Goal: Task Accomplishment & Management: Complete application form

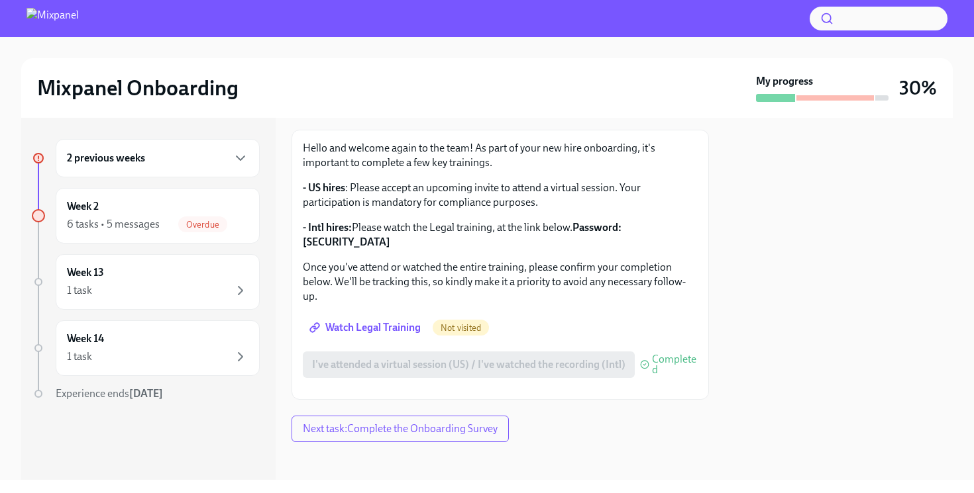
scroll to position [158, 0]
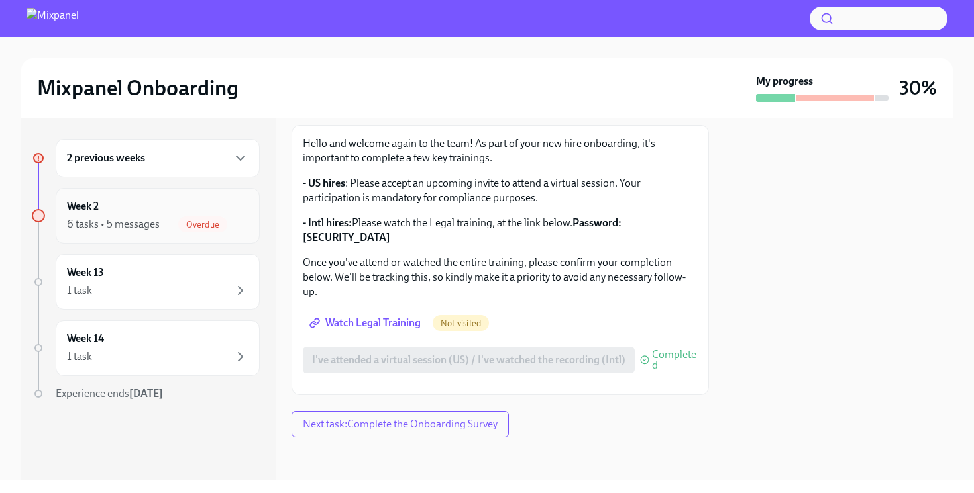
click at [148, 229] on div "6 tasks • 5 messages" at bounding box center [113, 224] width 93 height 15
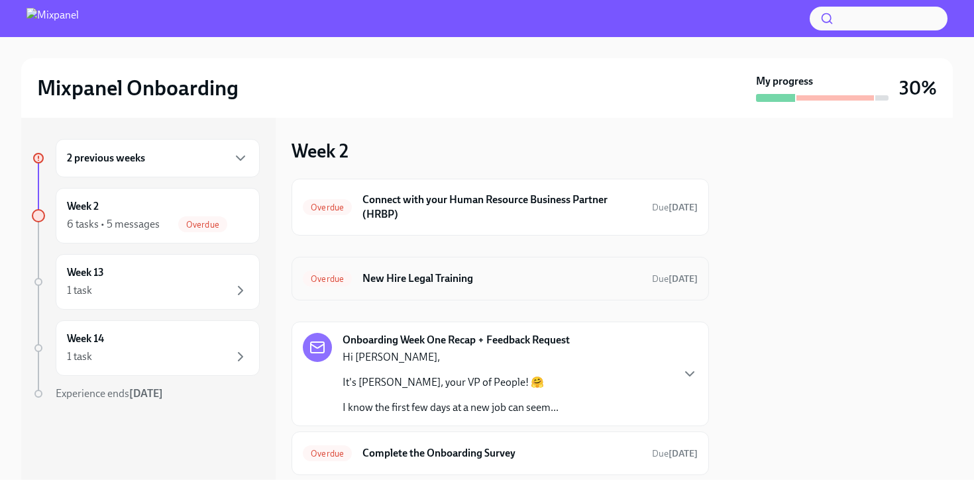
click at [429, 289] on div "Overdue New Hire Legal Training Due [DATE]" at bounding box center [500, 278] width 395 height 21
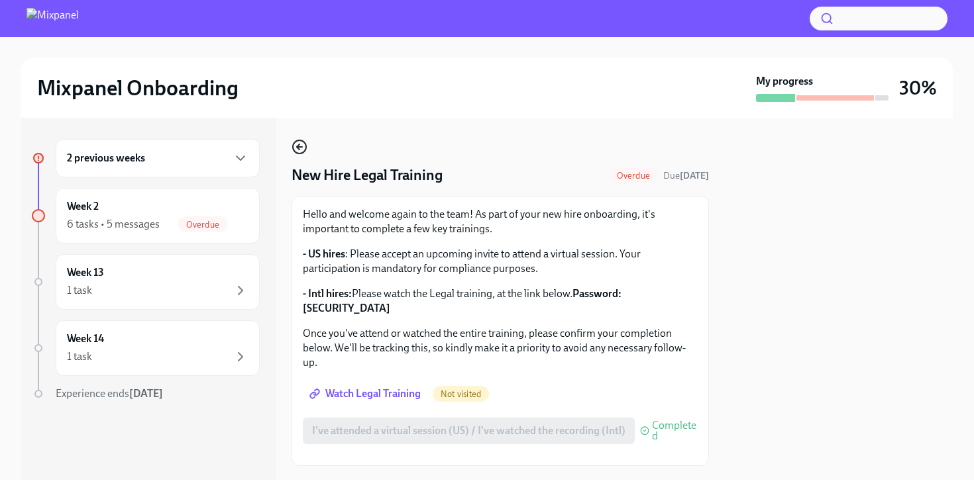
click at [295, 153] on circle "button" at bounding box center [299, 146] width 13 height 13
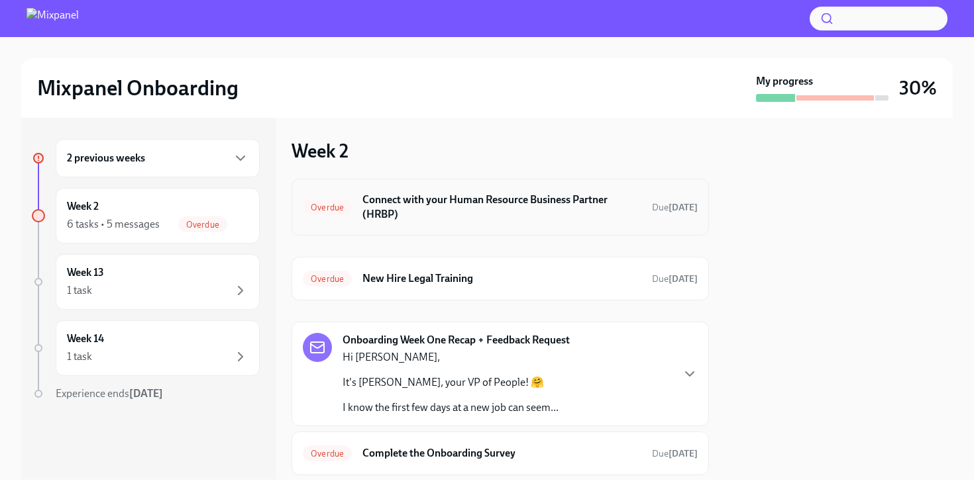
click at [427, 215] on h6 "Connect with your Human Resource Business Partner (HRBP)" at bounding box center [501, 207] width 279 height 29
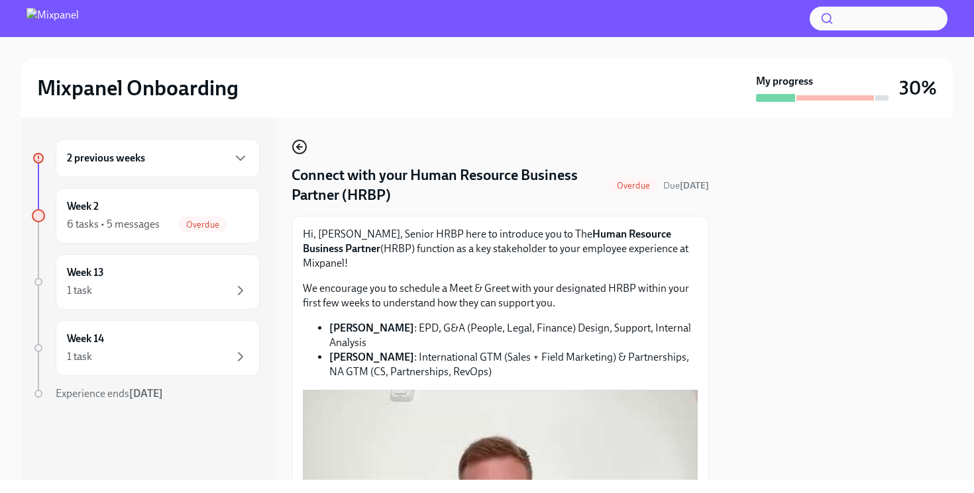
click at [303, 145] on icon "button" at bounding box center [299, 147] width 16 height 16
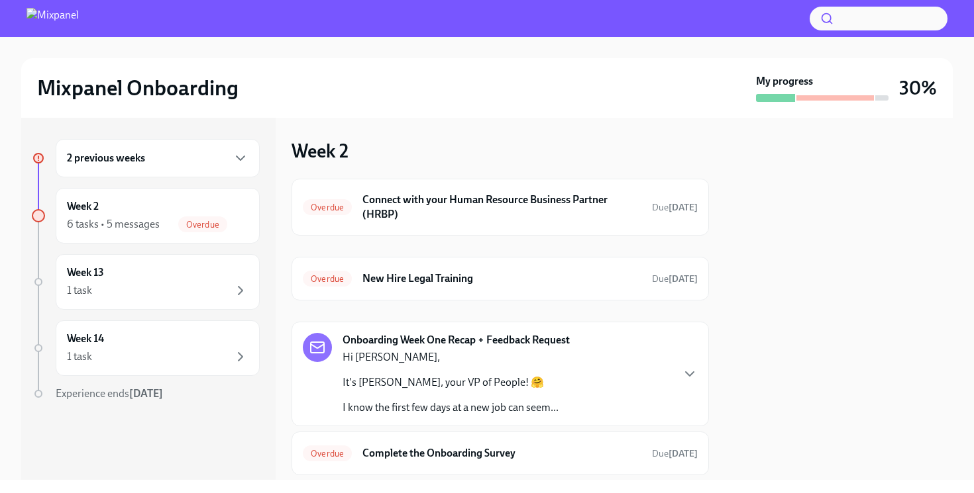
scroll to position [289, 0]
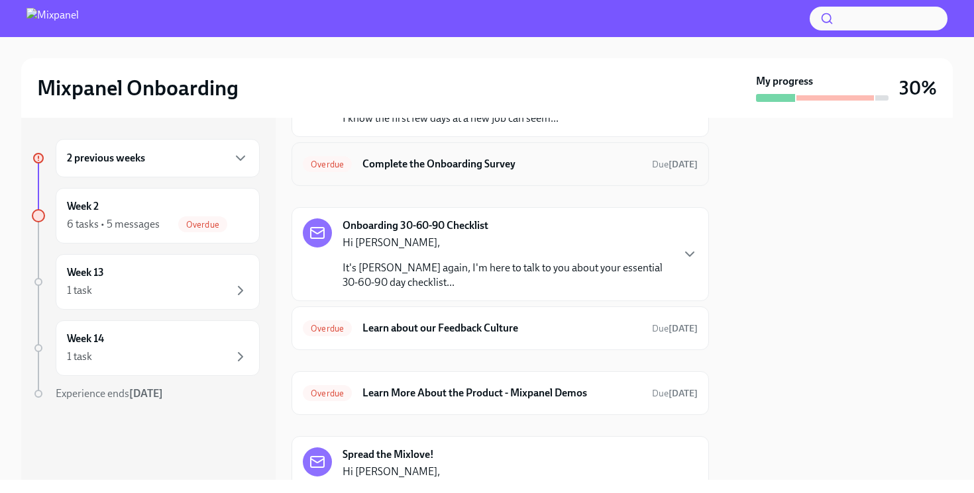
click at [422, 169] on h6 "Complete the Onboarding Survey" at bounding box center [501, 164] width 279 height 15
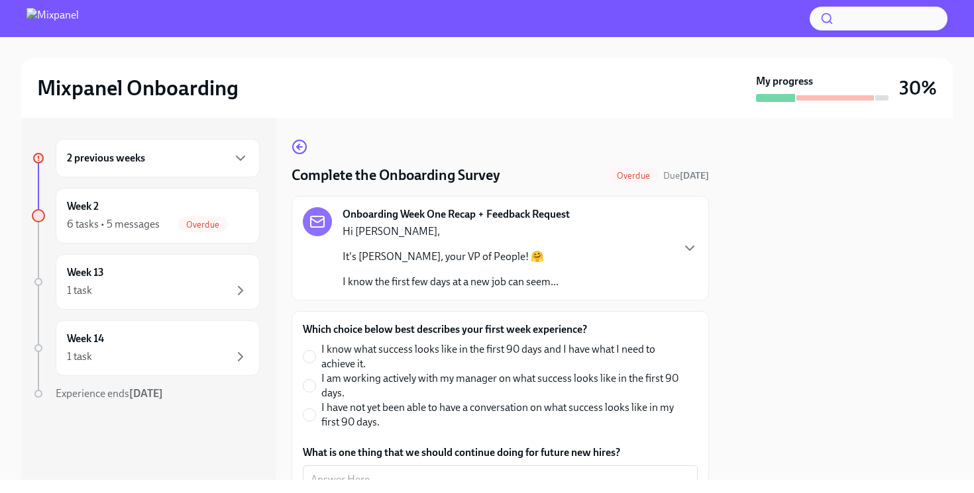
scroll to position [135, 0]
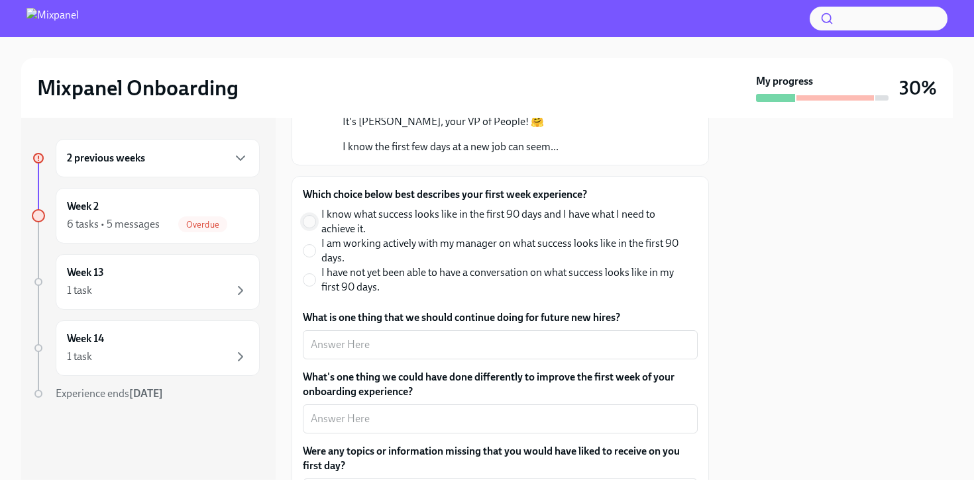
click at [308, 221] on input "I know what success looks like in the first 90 days and I have what I need to a…" at bounding box center [309, 222] width 12 height 12
radio input "true"
click at [335, 357] on div "x ​" at bounding box center [500, 345] width 395 height 29
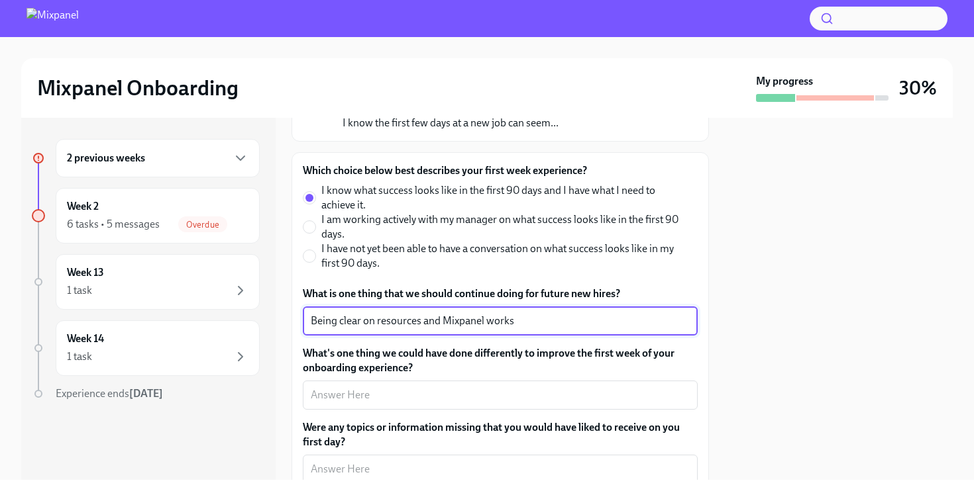
scroll to position [284, 0]
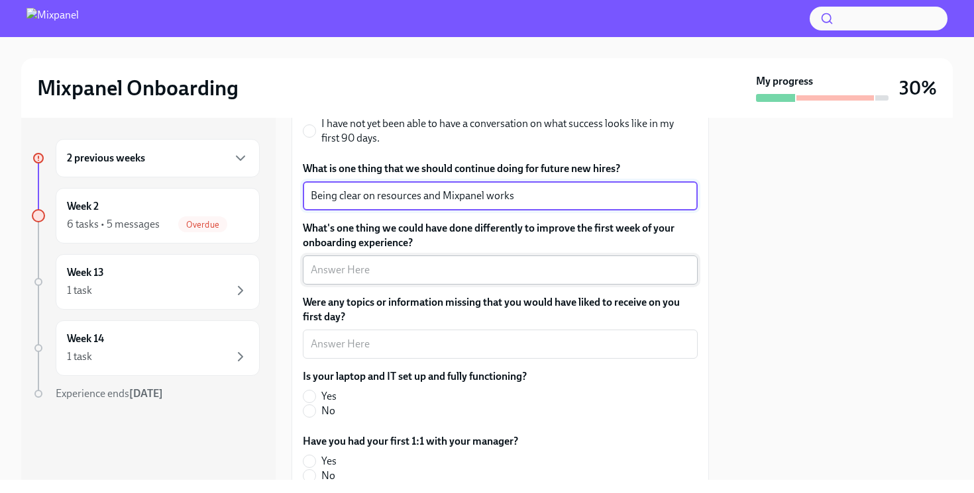
type textarea "Being clear on resources and Mixpanel works"
click at [356, 275] on textarea "What's one thing we could have done differently to improve the first week of yo…" at bounding box center [500, 270] width 379 height 16
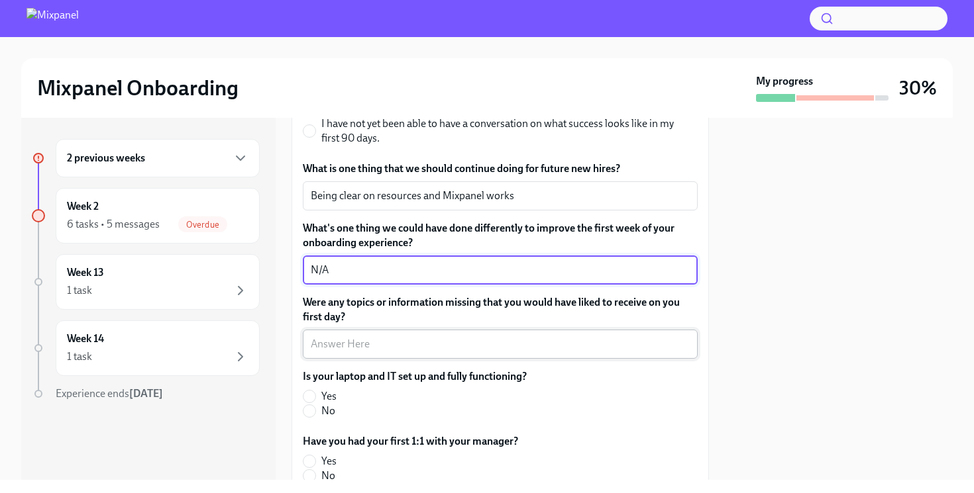
type textarea "N/A"
click at [351, 336] on textarea "Were any topics or information missing that you would have liked to receive on …" at bounding box center [500, 344] width 379 height 16
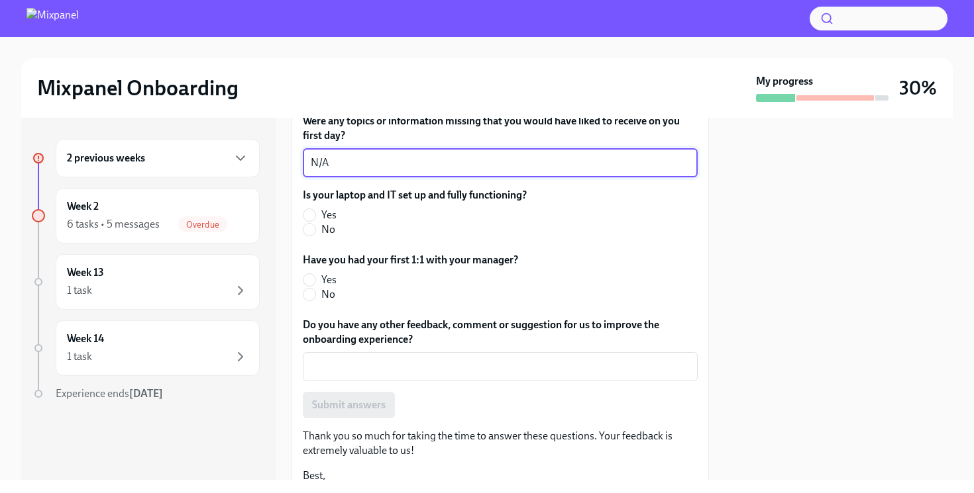
scroll to position [488, 0]
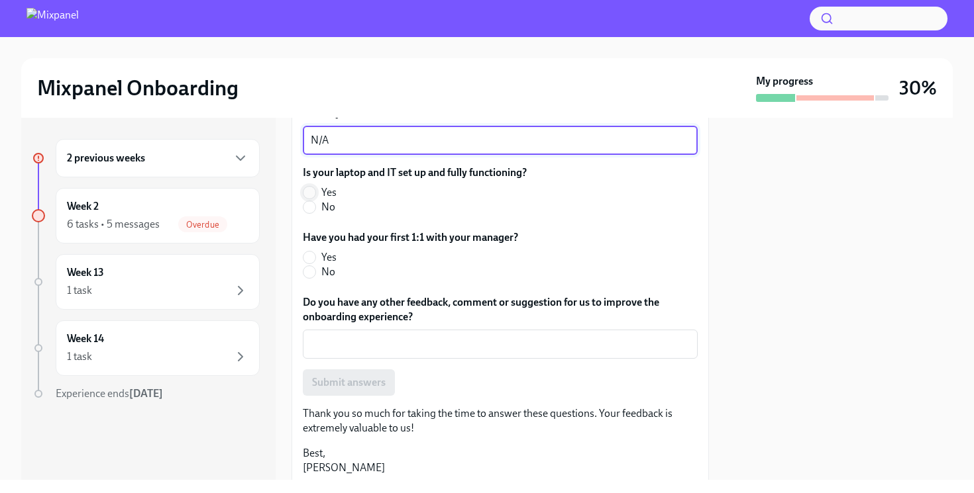
type textarea "N/A"
click at [311, 193] on input "Yes" at bounding box center [309, 193] width 12 height 12
radio input "true"
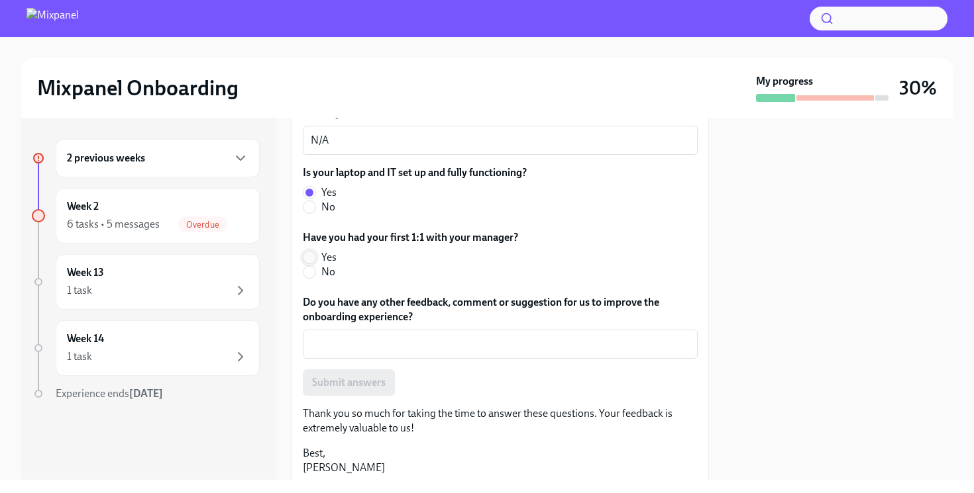
click at [308, 260] on input "Yes" at bounding box center [309, 258] width 12 height 12
radio input "true"
click at [317, 344] on textarea "Do you have any other feedback, comment or suggestion for us to improve the onb…" at bounding box center [500, 344] width 379 height 16
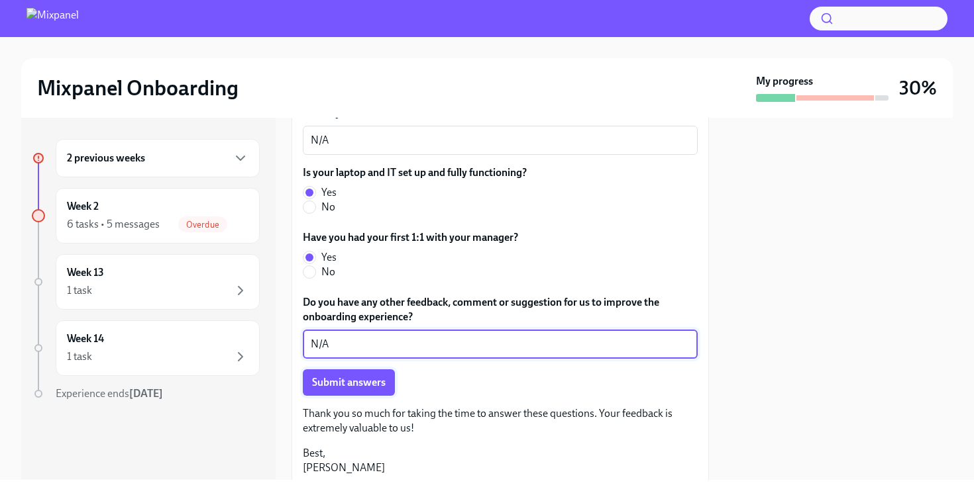
type textarea "N/A"
click at [335, 376] on button "Submit answers" at bounding box center [349, 383] width 92 height 26
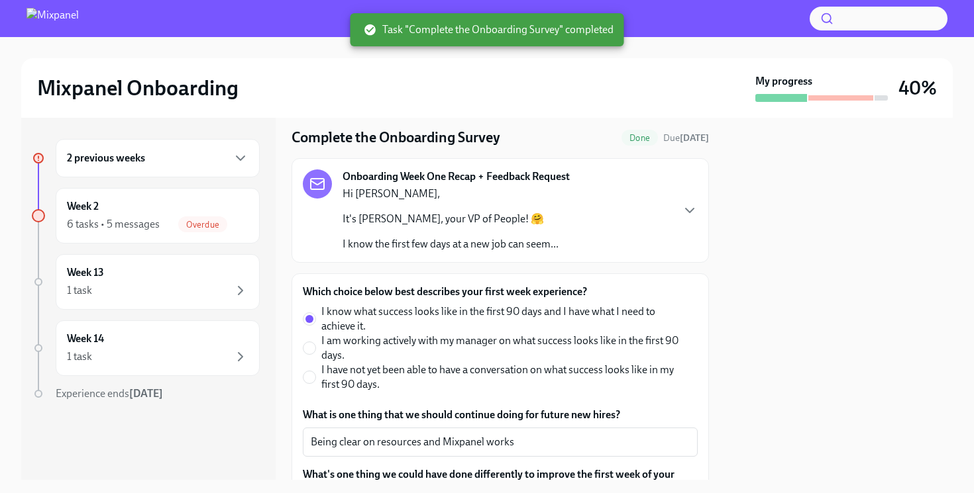
scroll to position [0, 0]
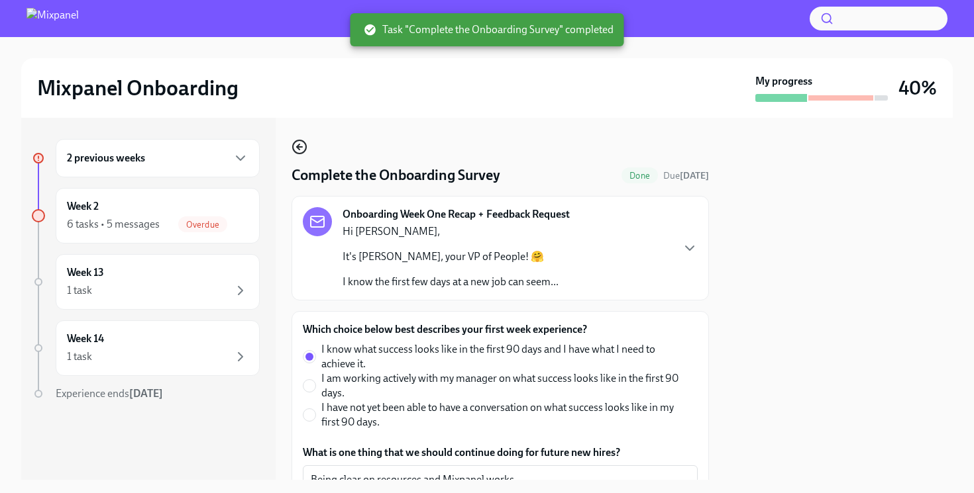
click at [300, 148] on icon "button" at bounding box center [299, 147] width 16 height 16
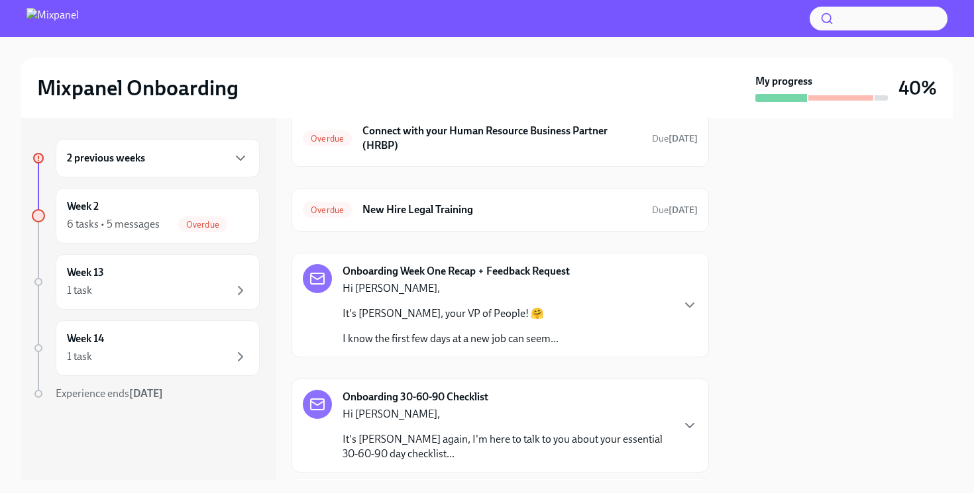
scroll to position [152, 0]
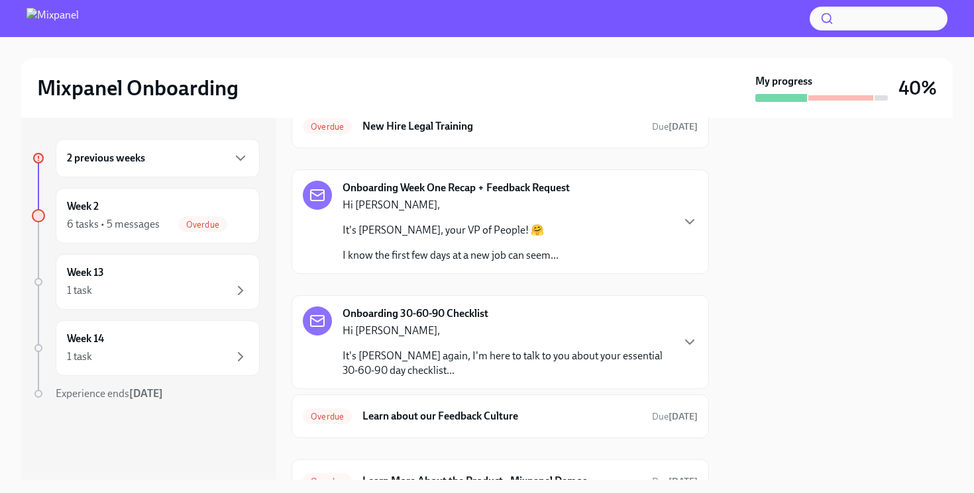
click at [434, 250] on p "I know the first few days at a new job can seem..." at bounding box center [450, 255] width 216 height 15
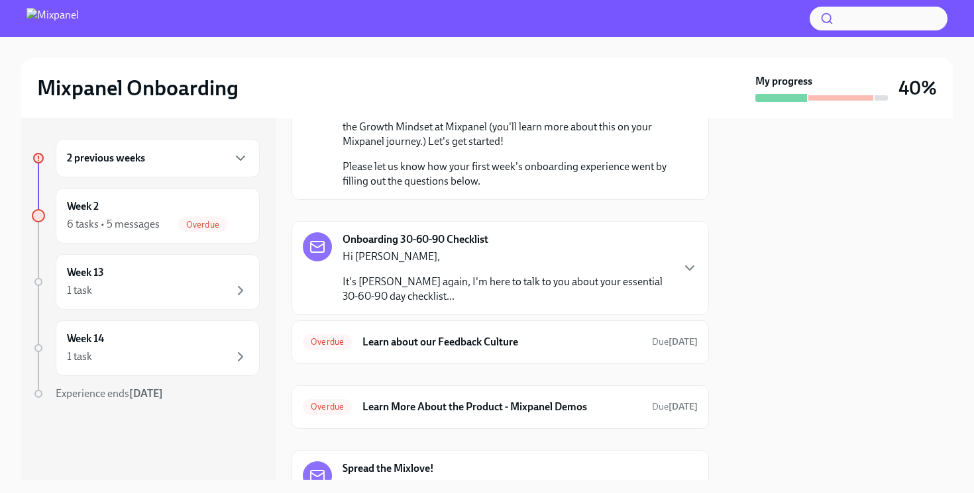
scroll to position [617, 0]
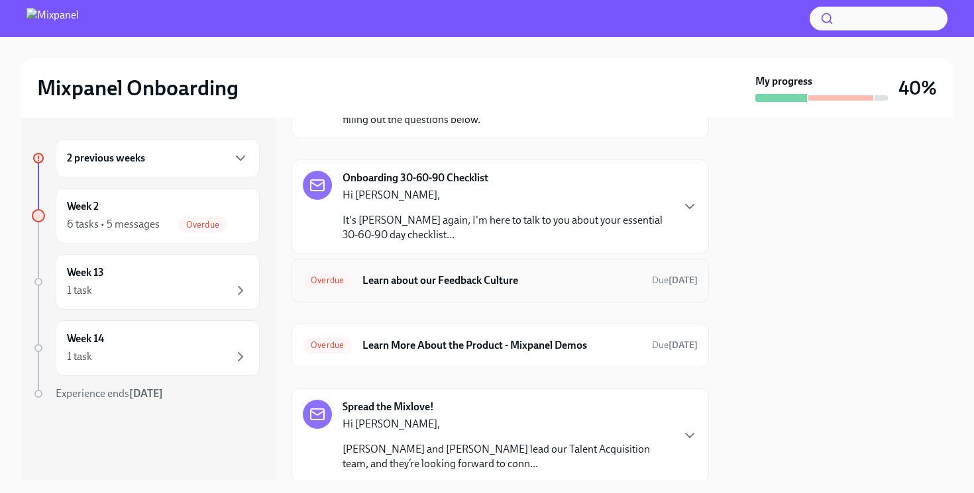
click at [431, 276] on h6 "Learn about our Feedback Culture" at bounding box center [501, 281] width 279 height 15
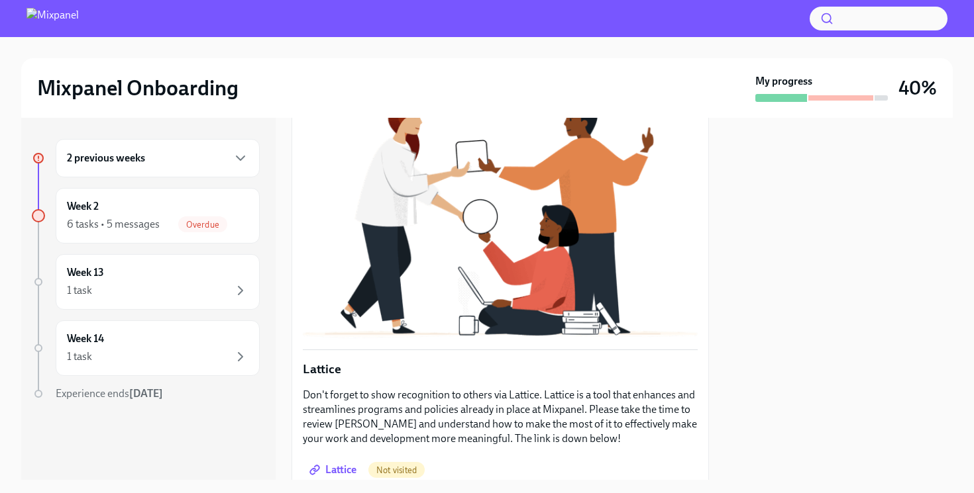
scroll to position [450, 0]
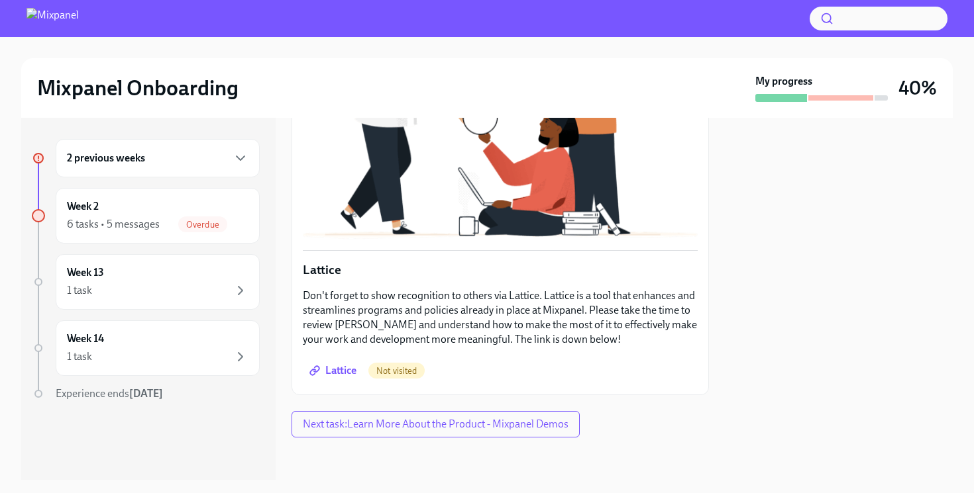
click at [337, 366] on span "Lattice" at bounding box center [334, 370] width 44 height 13
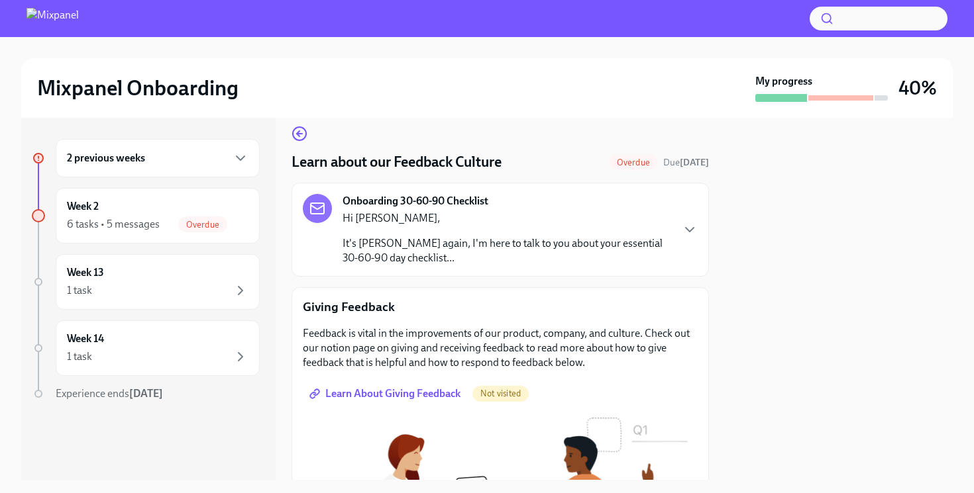
scroll to position [0, 0]
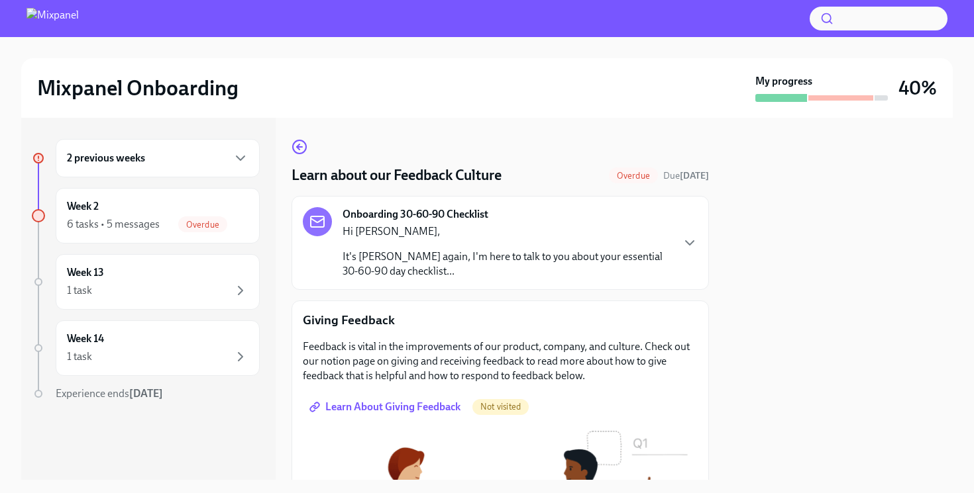
click at [512, 411] on span "Not visited" at bounding box center [500, 407] width 56 height 10
click at [401, 403] on span "Learn About Giving Feedback" at bounding box center [386, 407] width 148 height 13
click at [297, 148] on icon "button" at bounding box center [298, 146] width 3 height 5
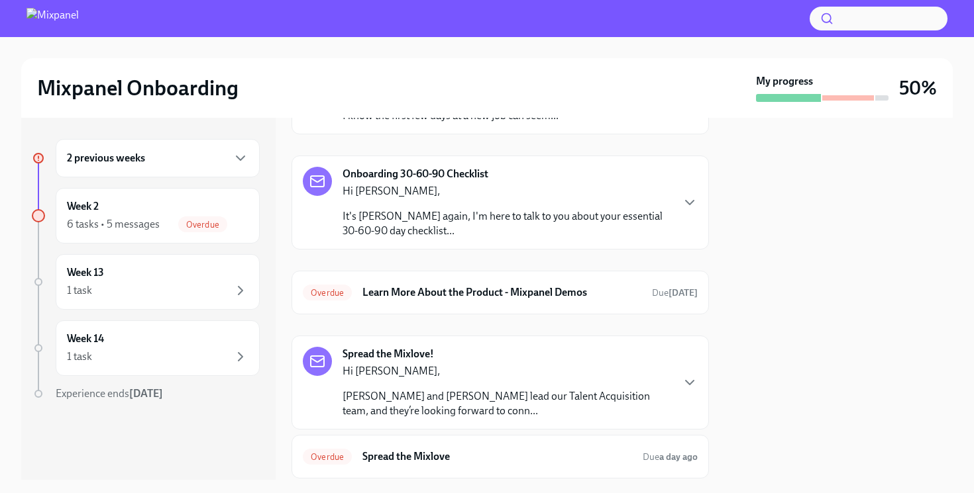
scroll to position [293, 0]
click at [473, 285] on h6 "Learn More About the Product - Mixpanel Demos" at bounding box center [501, 291] width 279 height 15
